Goal: Check status: Check status

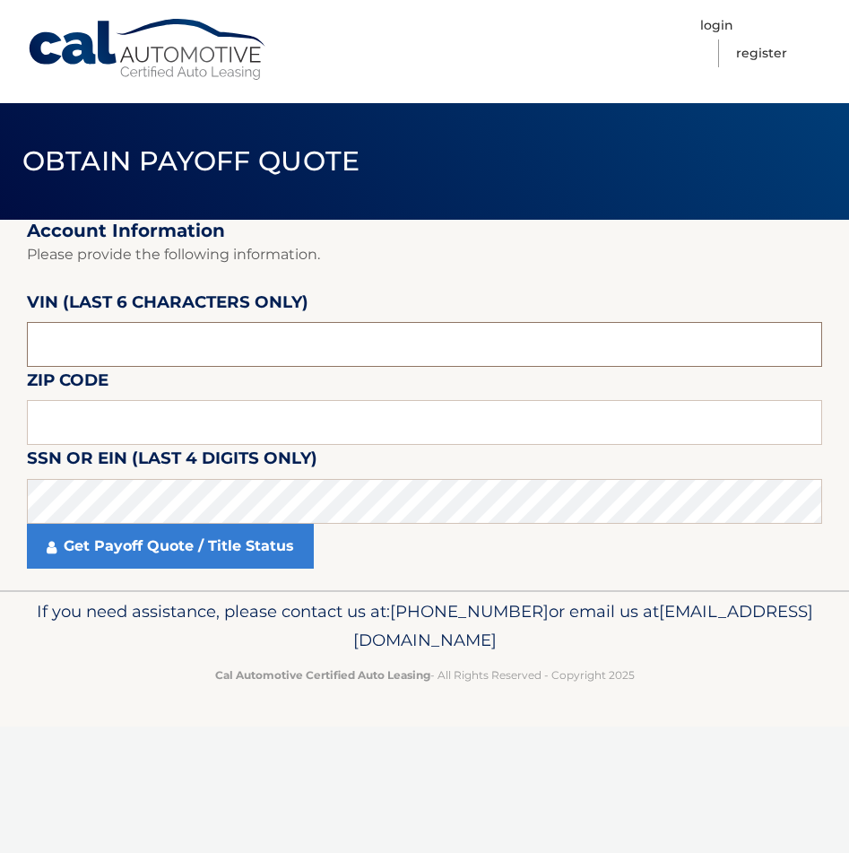
click at [193, 364] on input "text" at bounding box center [424, 344] width 795 height 45
click at [124, 338] on input "text" at bounding box center [424, 344] width 795 height 45
type input "002587"
click at [124, 414] on input "text" at bounding box center [424, 422] width 795 height 45
click at [126, 418] on input "text" at bounding box center [424, 422] width 795 height 45
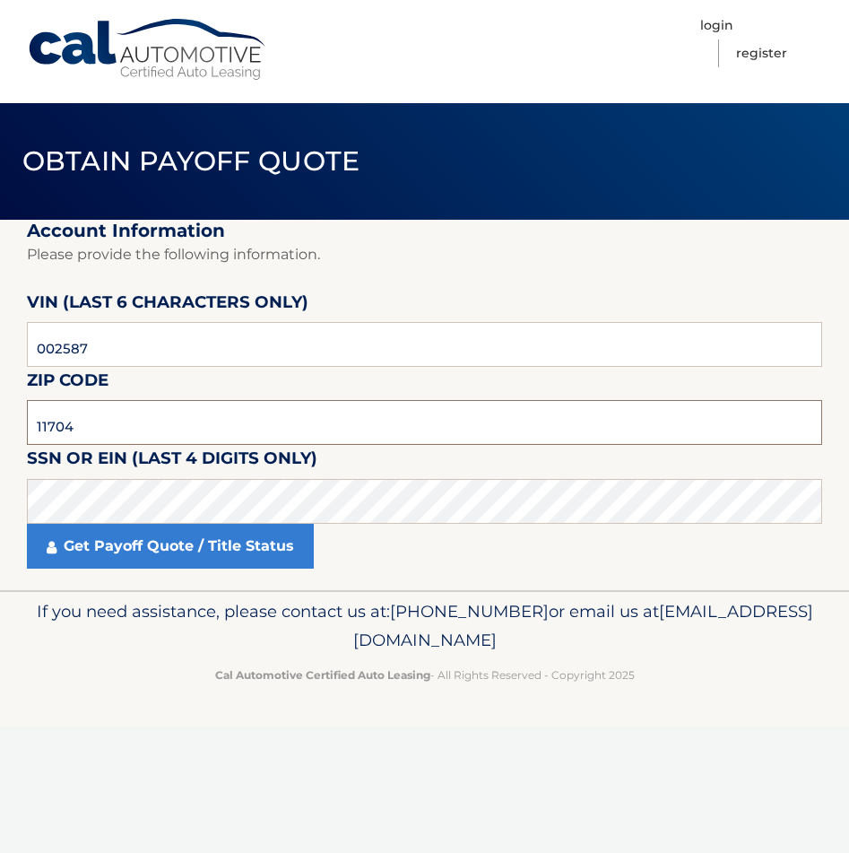
type input "11704"
click at [402, 285] on fieldset "Account Information Please provide the following information. VIN (last 6 chara…" at bounding box center [424, 405] width 795 height 370
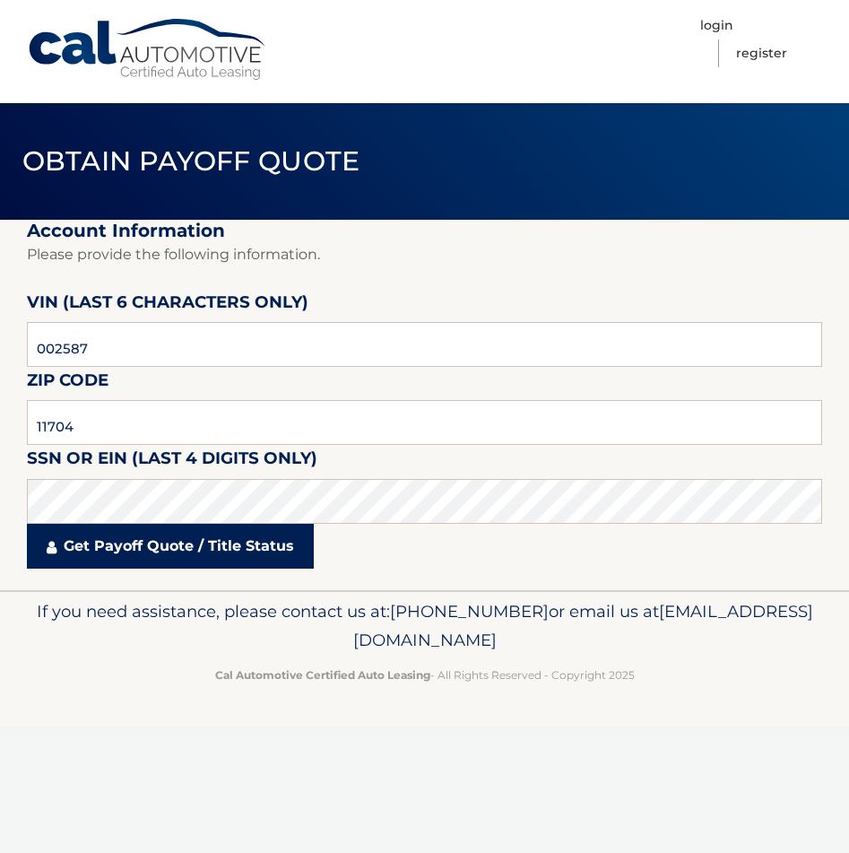
click at [152, 550] on link "Get Payoff Quote / Title Status" at bounding box center [170, 546] width 287 height 45
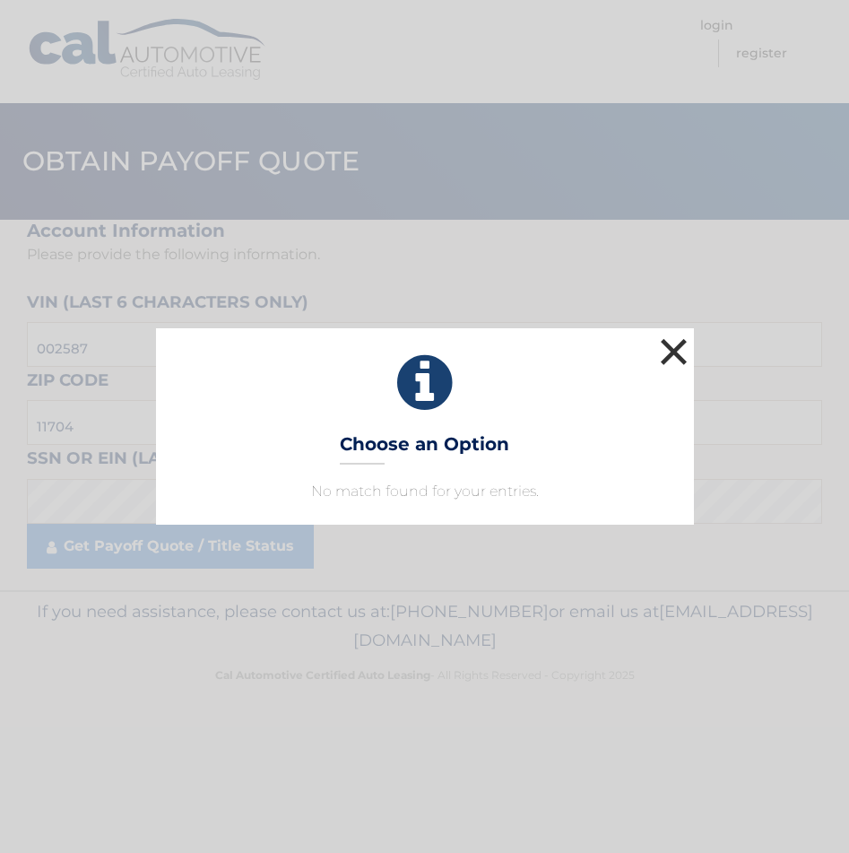
click at [681, 345] on button "×" at bounding box center [674, 352] width 36 height 36
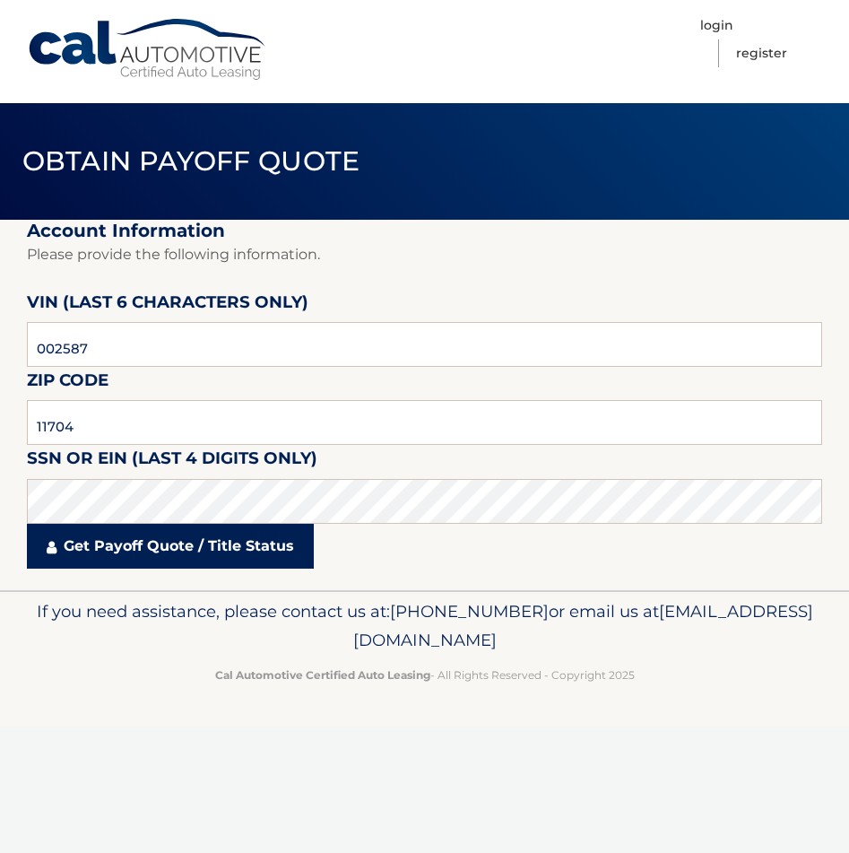
click at [123, 544] on link "Get Payoff Quote / Title Status" at bounding box center [170, 546] width 287 height 45
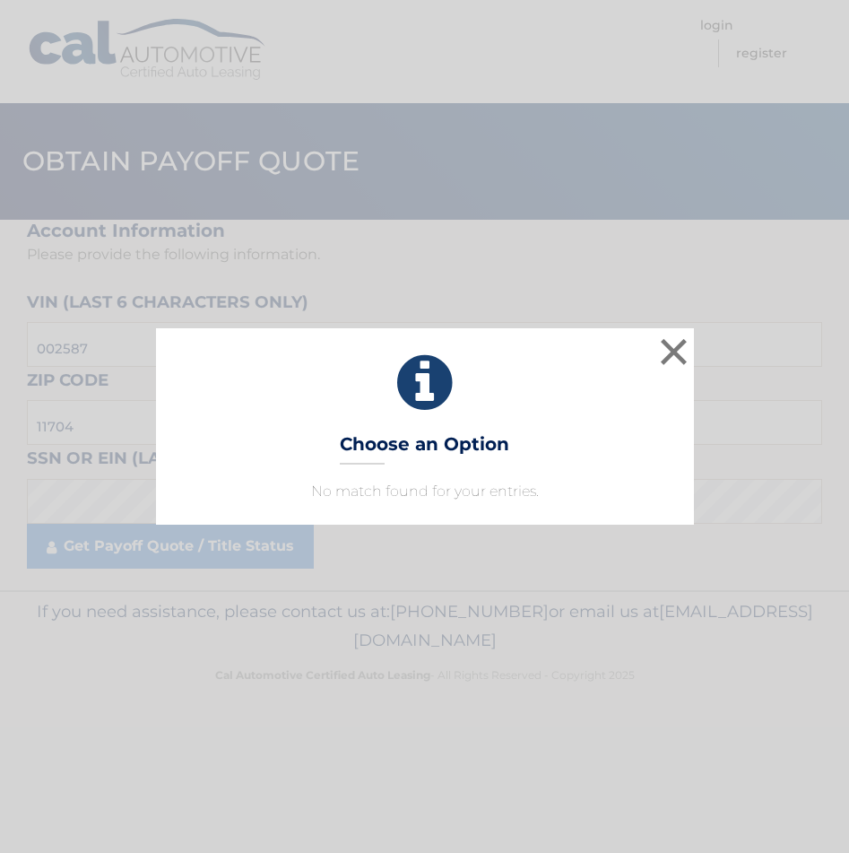
click at [239, 543] on div "× Choose an Option No match found for your entries. This is what you see on sec…" at bounding box center [424, 426] width 849 height 853
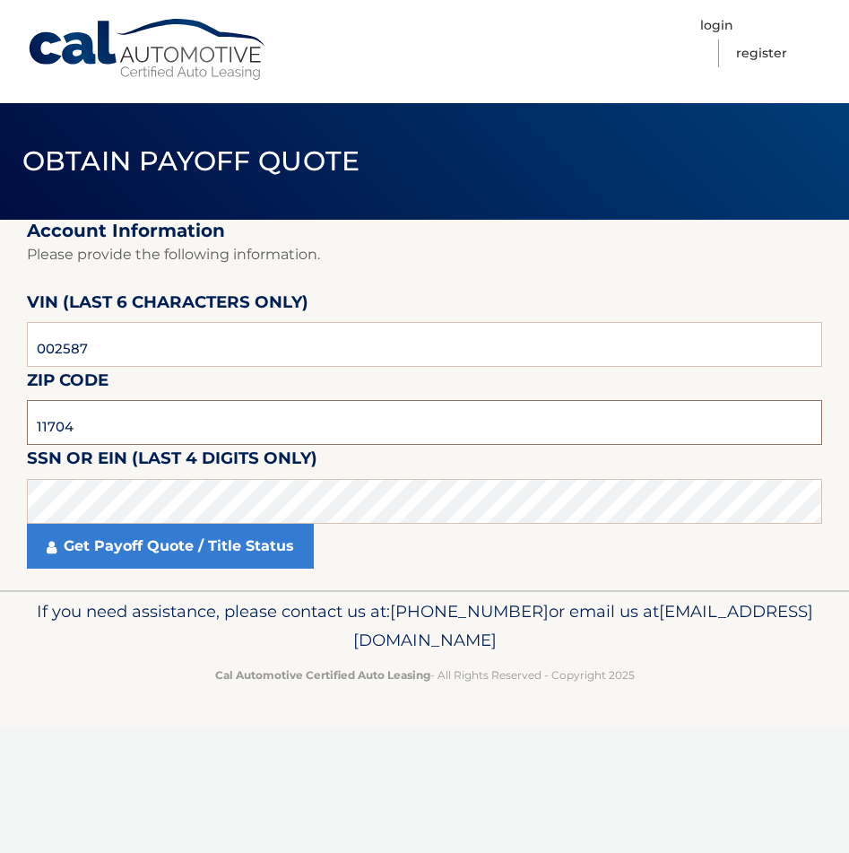
click at [121, 432] on input "11704" at bounding box center [424, 422] width 795 height 45
click at [254, 349] on input "002587" at bounding box center [424, 344] width 795 height 45
type input "008586"
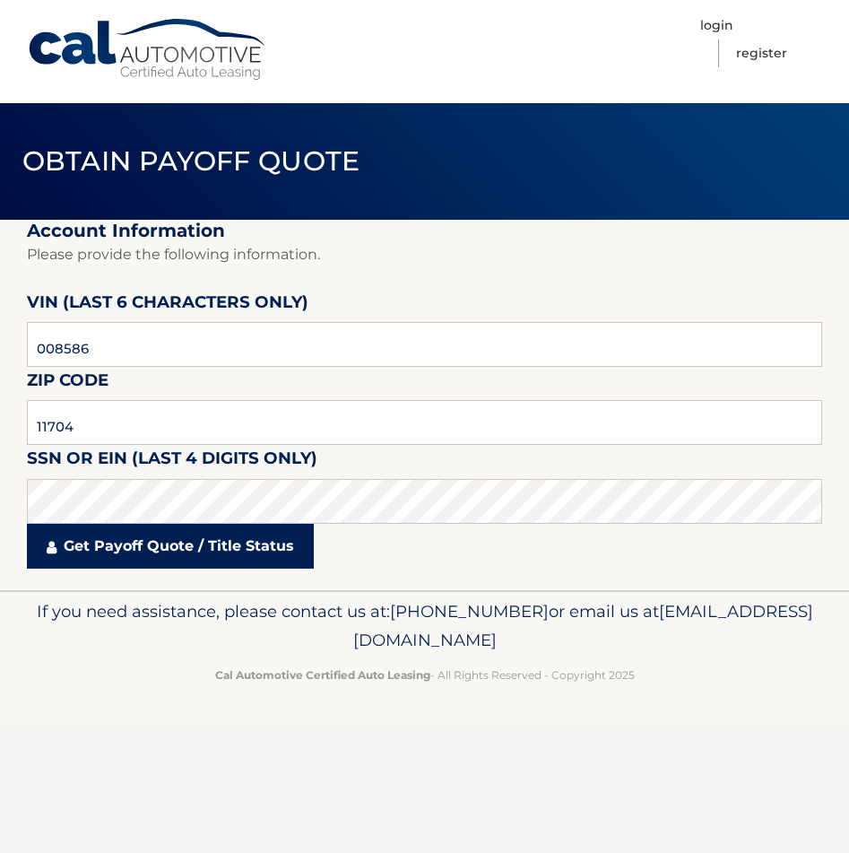
click at [225, 560] on link "Get Payoff Quote / Title Status" at bounding box center [170, 546] width 287 height 45
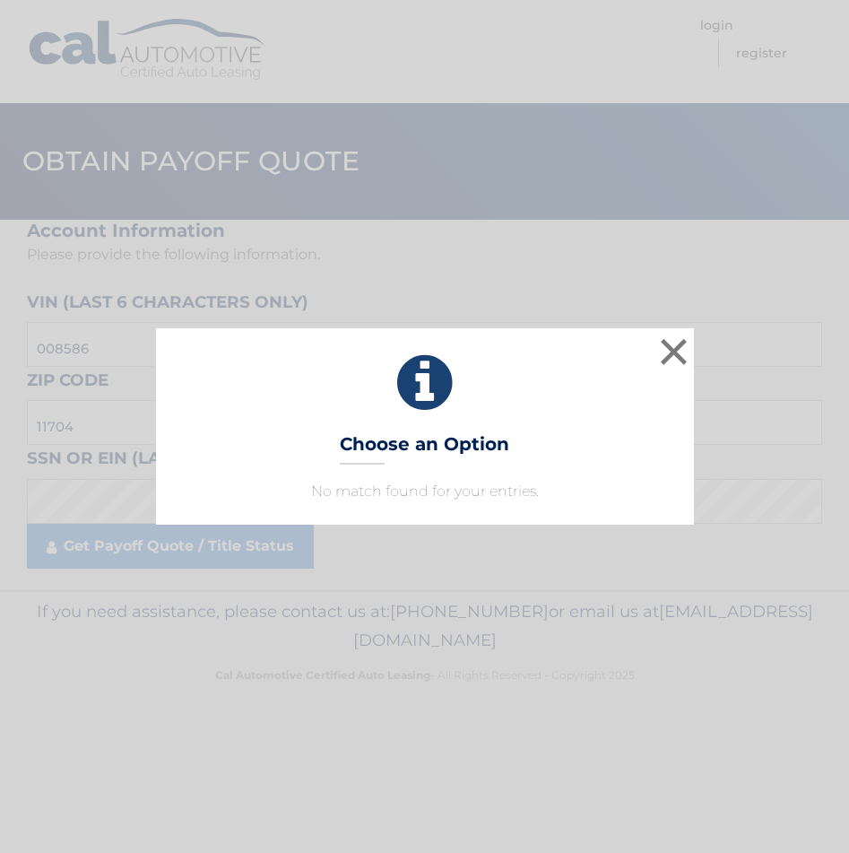
click at [217, 572] on div "× Choose an Option No match found for your entries. This is what you see on sec…" at bounding box center [424, 426] width 849 height 853
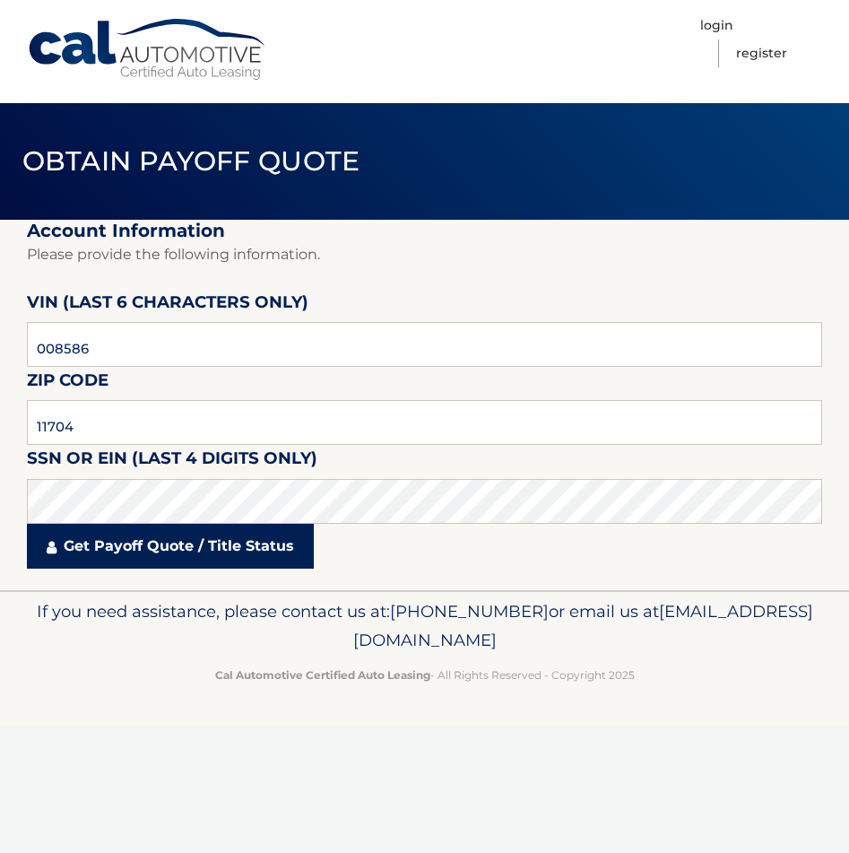
click at [177, 539] on link "Get Payoff Quote / Title Status" at bounding box center [170, 546] width 287 height 45
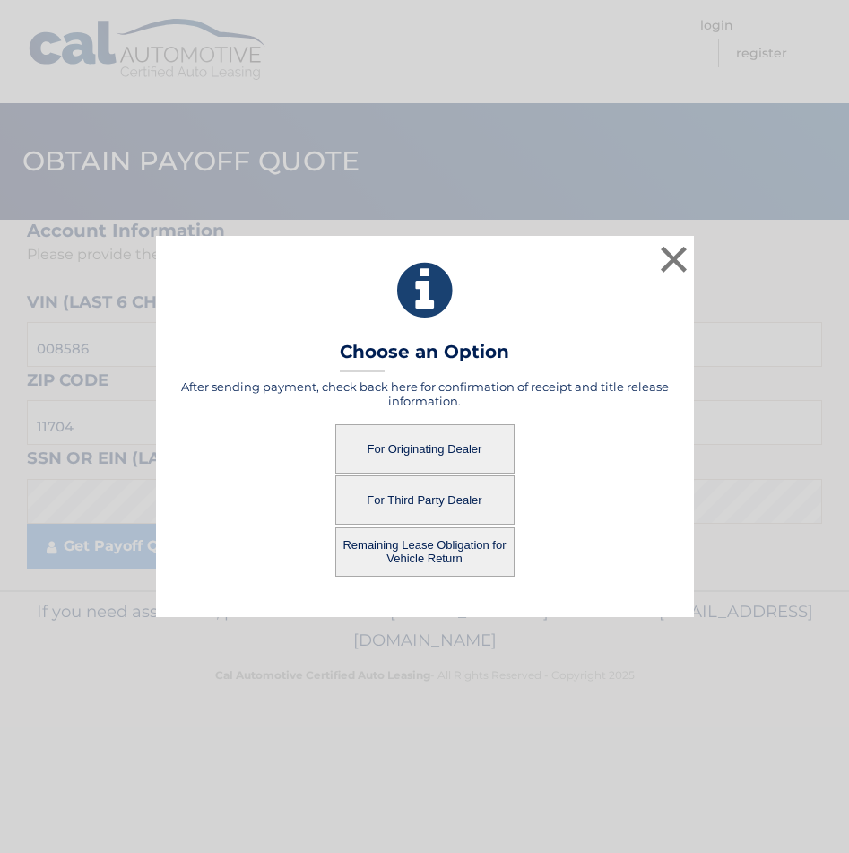
click at [423, 447] on button "For Originating Dealer" at bounding box center [424, 448] width 179 height 49
click at [421, 447] on button "For Originating Dealer" at bounding box center [424, 448] width 179 height 49
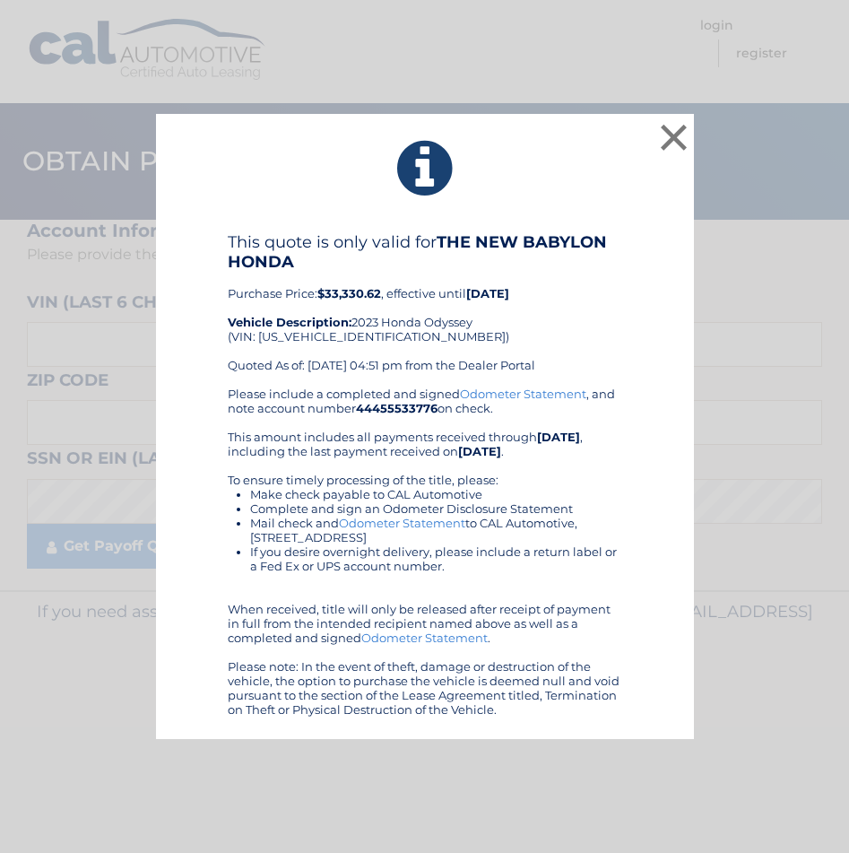
drag, startPoint x: 246, startPoint y: 171, endPoint x: 656, endPoint y: 715, distance: 681.2
click at [656, 715] on div "× This quote is only valid for THE NEW BABYLON HONDA Purchase Price: $33,330.62…" at bounding box center [425, 427] width 538 height 626
click at [669, 133] on button "×" at bounding box center [674, 137] width 36 height 36
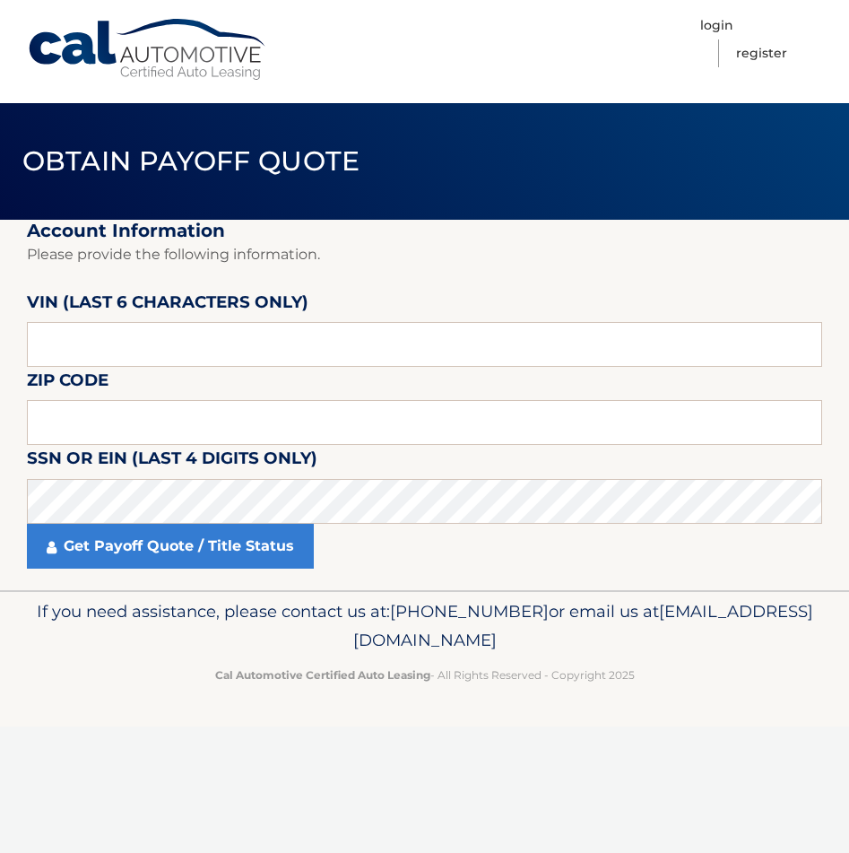
click at [74, 391] on label "Zip Code" at bounding box center [68, 383] width 82 height 33
click at [77, 409] on input "text" at bounding box center [424, 422] width 795 height 45
type input "11704"
click at [89, 334] on input "text" at bounding box center [424, 344] width 795 height 45
click at [215, 337] on input "text" at bounding box center [424, 344] width 795 height 45
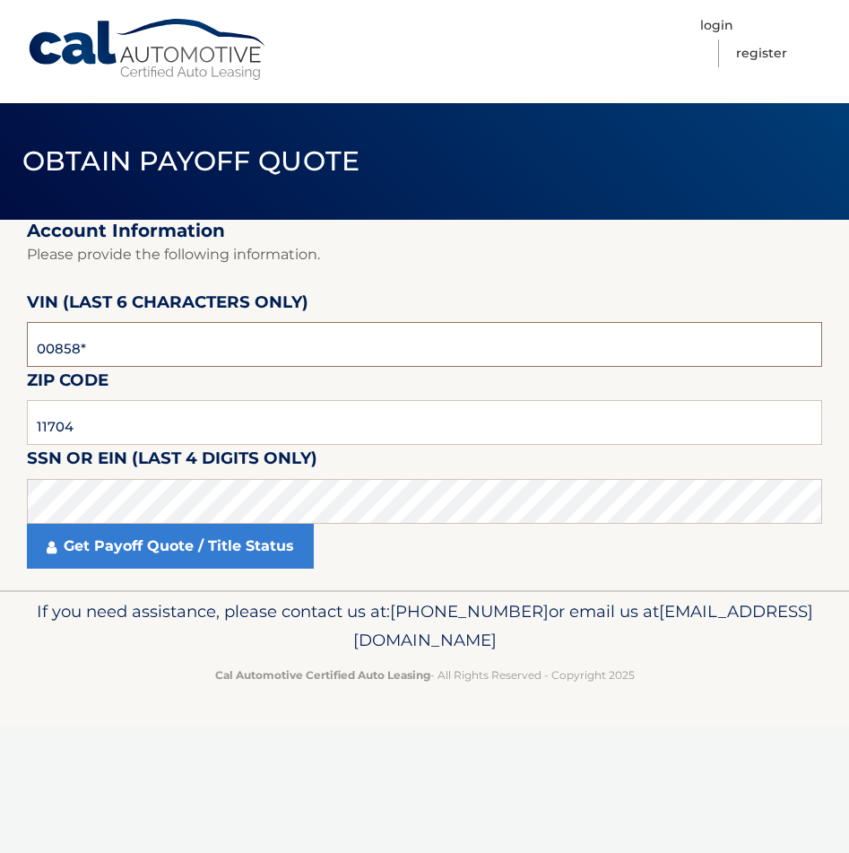
type input "008586"
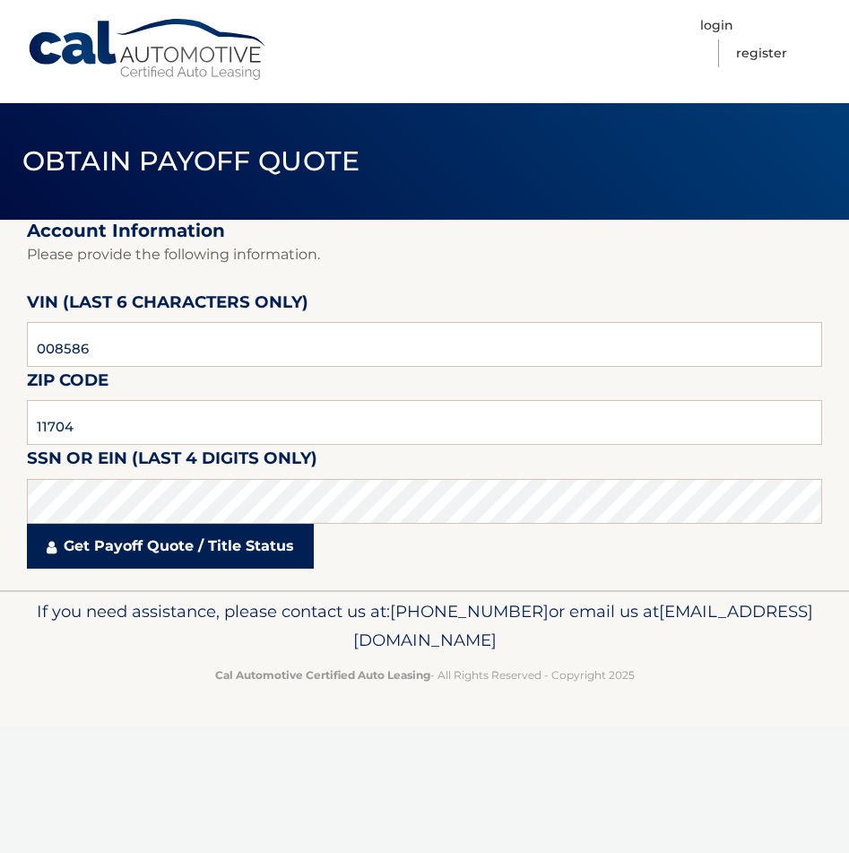
click at [164, 539] on link "Get Payoff Quote / Title Status" at bounding box center [170, 546] width 287 height 45
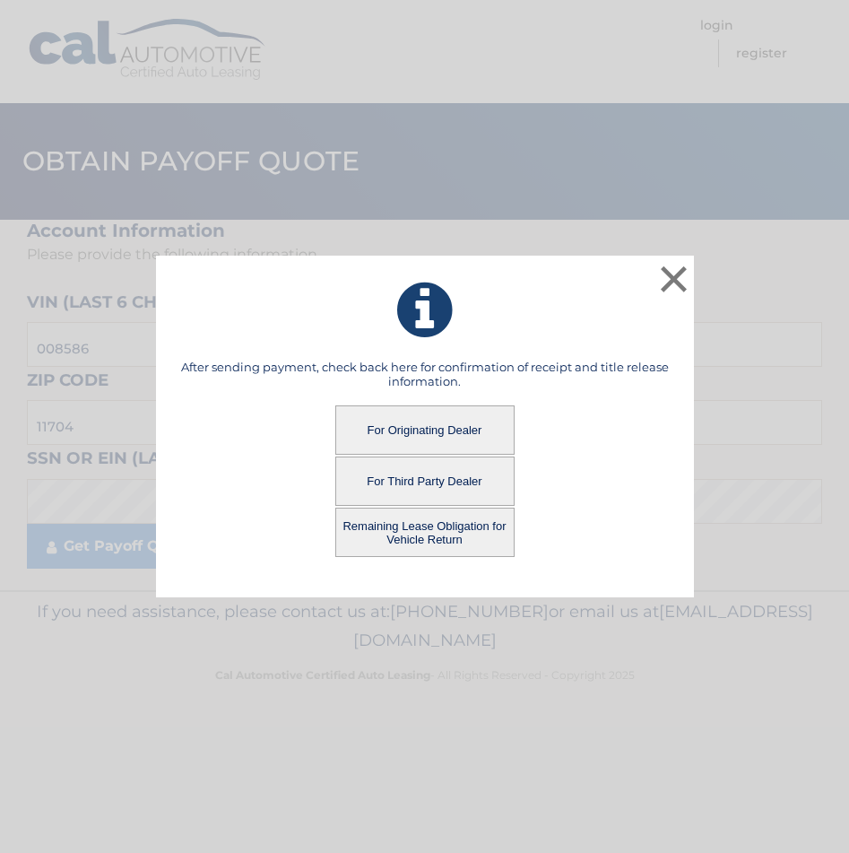
click at [453, 514] on button "Remaining Lease Obligation for Vehicle Return" at bounding box center [424, 532] width 179 height 49
click at [425, 533] on button "Remaining Lease Obligation for Vehicle Return" at bounding box center [424, 532] width 179 height 49
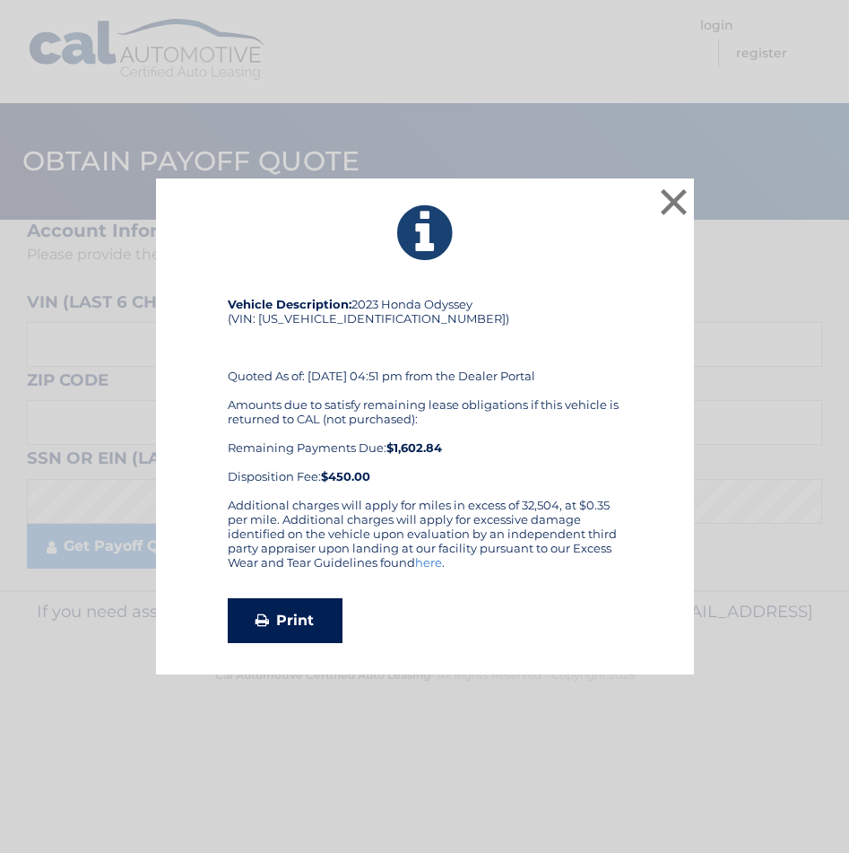
click at [295, 623] on link "Print" at bounding box center [285, 620] width 115 height 45
click at [670, 201] on button "×" at bounding box center [674, 202] width 36 height 36
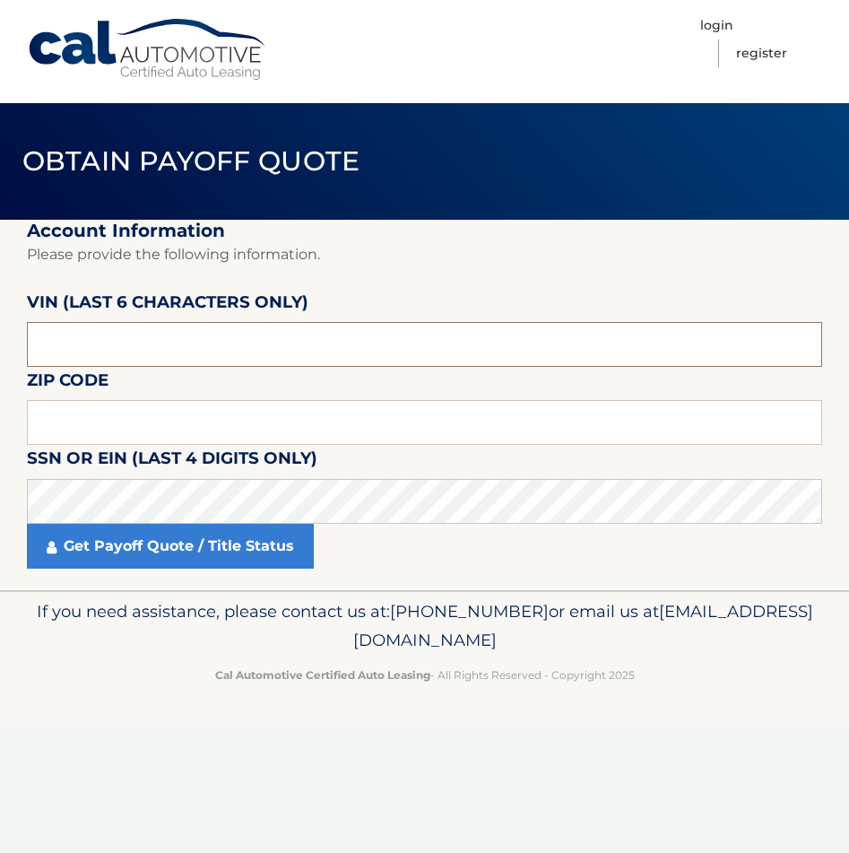
click at [90, 331] on input "text" at bounding box center [424, 344] width 795 height 45
type input "008586"
click at [99, 409] on input "text" at bounding box center [424, 422] width 795 height 45
type input "11704"
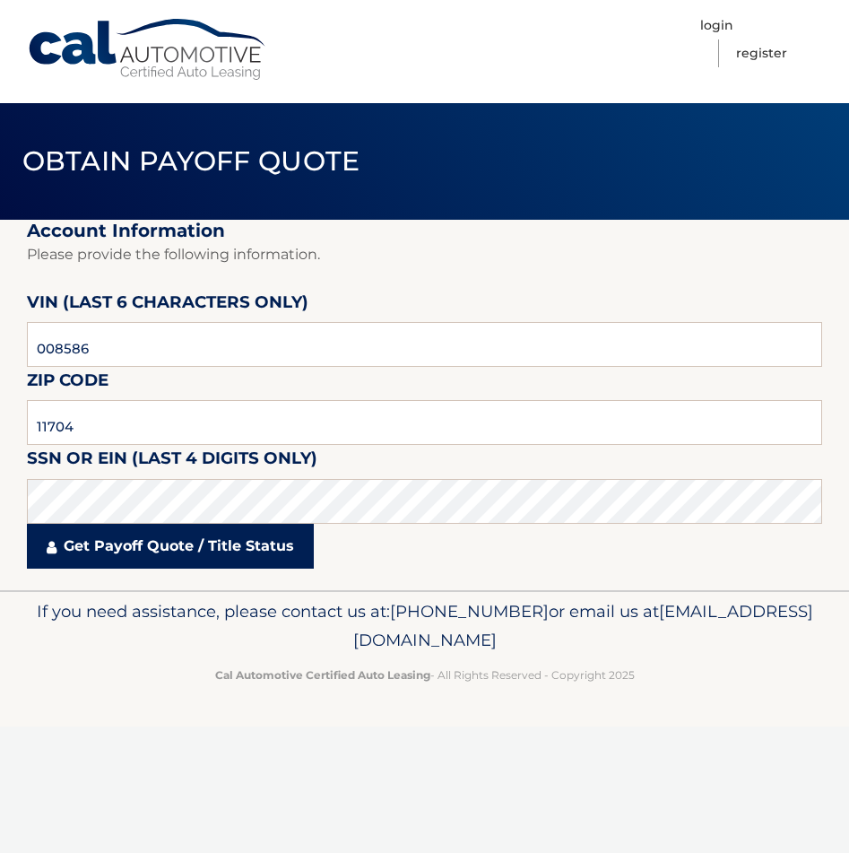
click at [177, 539] on link "Get Payoff Quote / Title Status" at bounding box center [170, 546] width 287 height 45
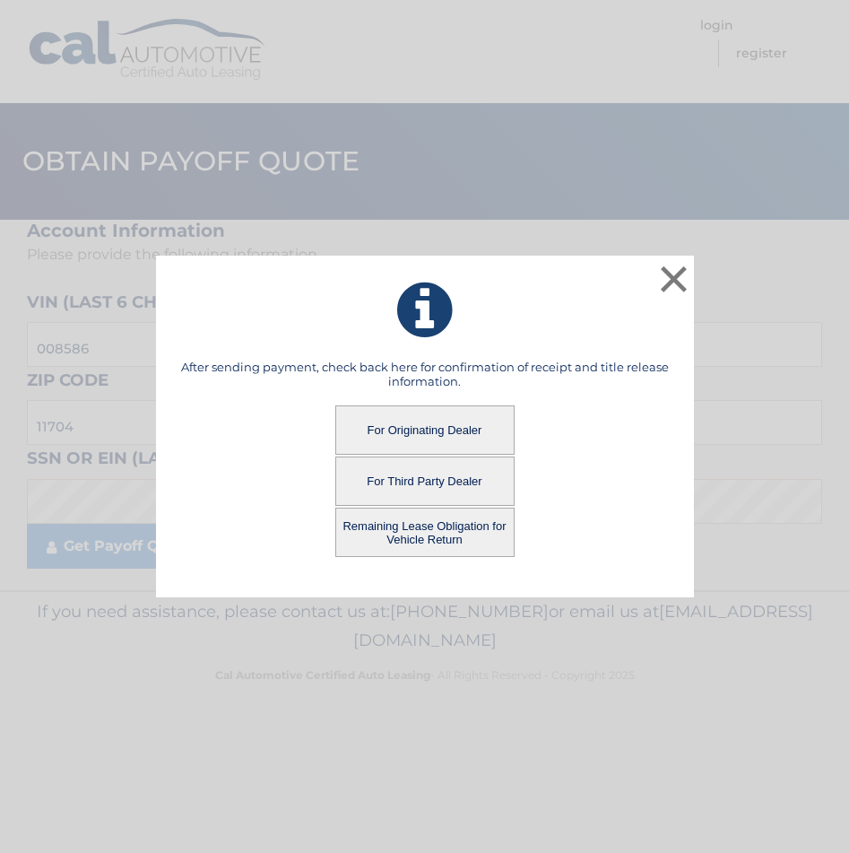
click at [459, 426] on button "For Originating Dealer" at bounding box center [424, 429] width 179 height 49
click at [404, 430] on button "For Originating Dealer" at bounding box center [424, 429] width 179 height 49
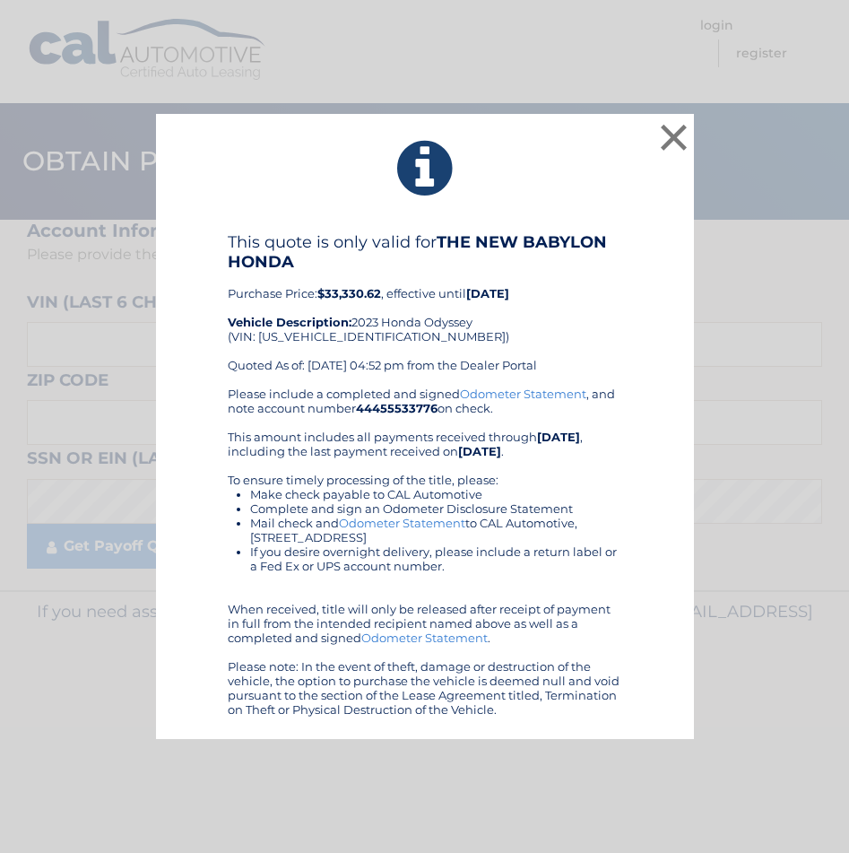
click at [789, 313] on div "× This quote is only valid for THE NEW BABYLON HONDA Purchase Price: $33,330.62…" at bounding box center [424, 427] width 835 height 626
